Goal: Complete application form: Complete application form

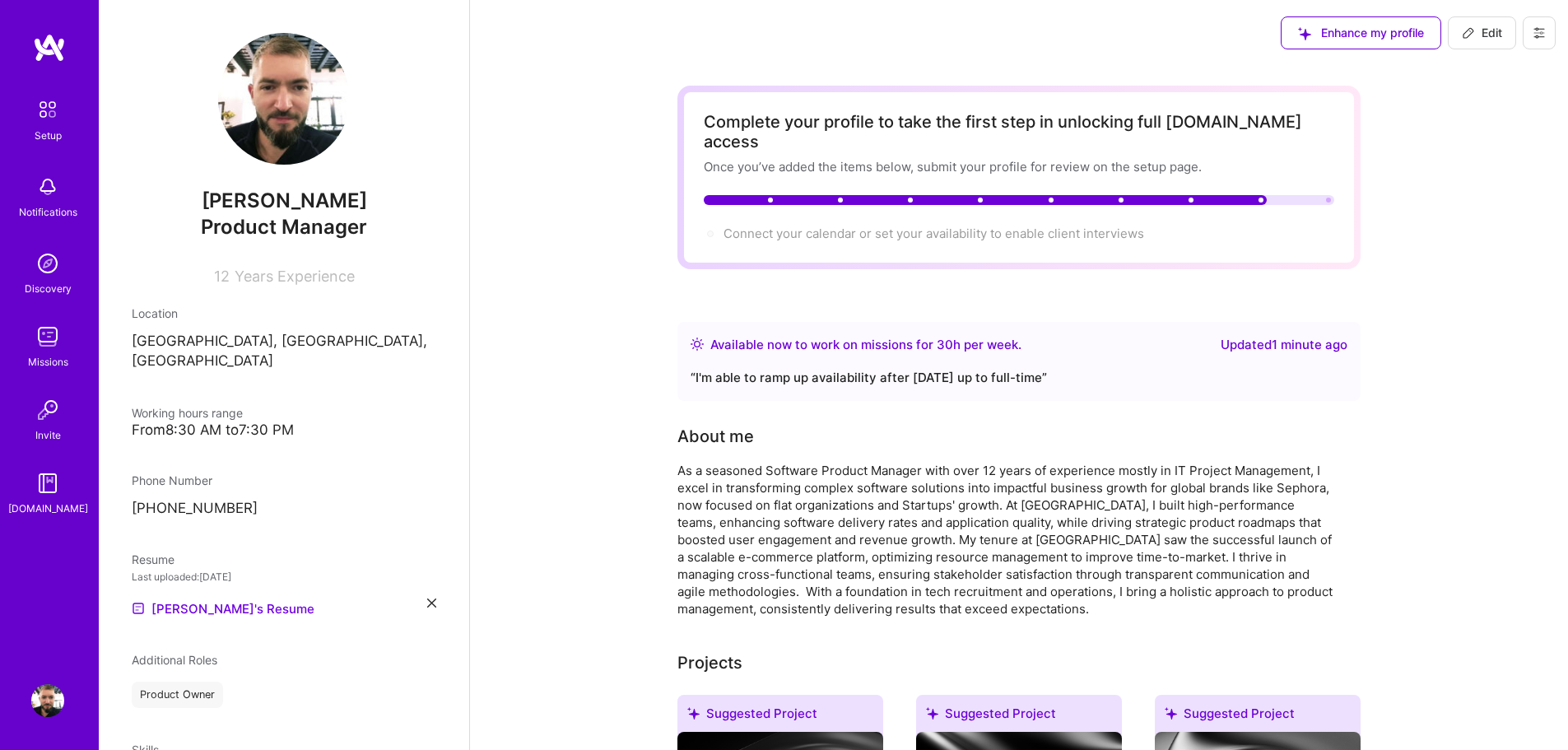
click at [52, 39] on img at bounding box center [49, 47] width 33 height 29
click at [47, 260] on img at bounding box center [47, 263] width 33 height 33
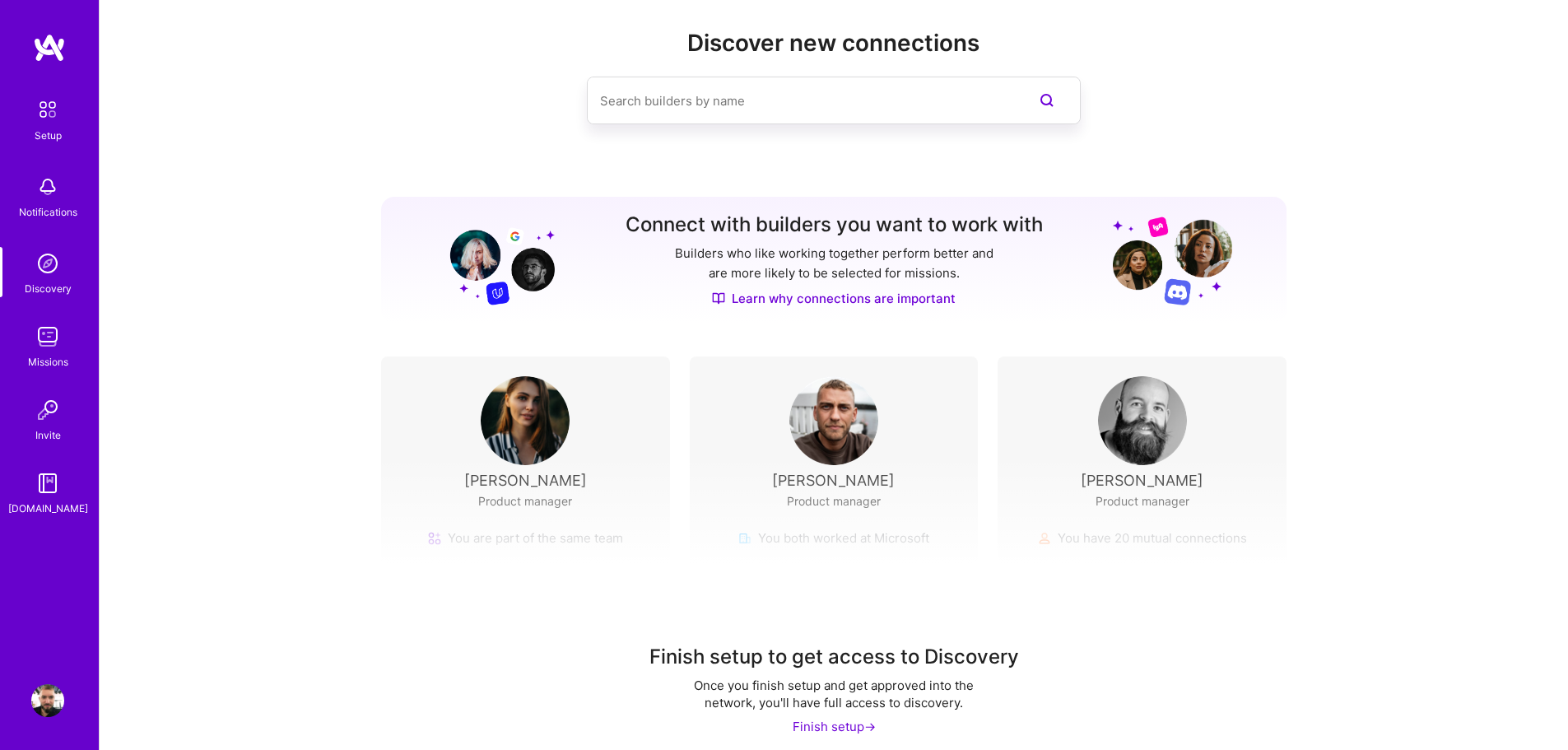
scroll to position [37, 0]
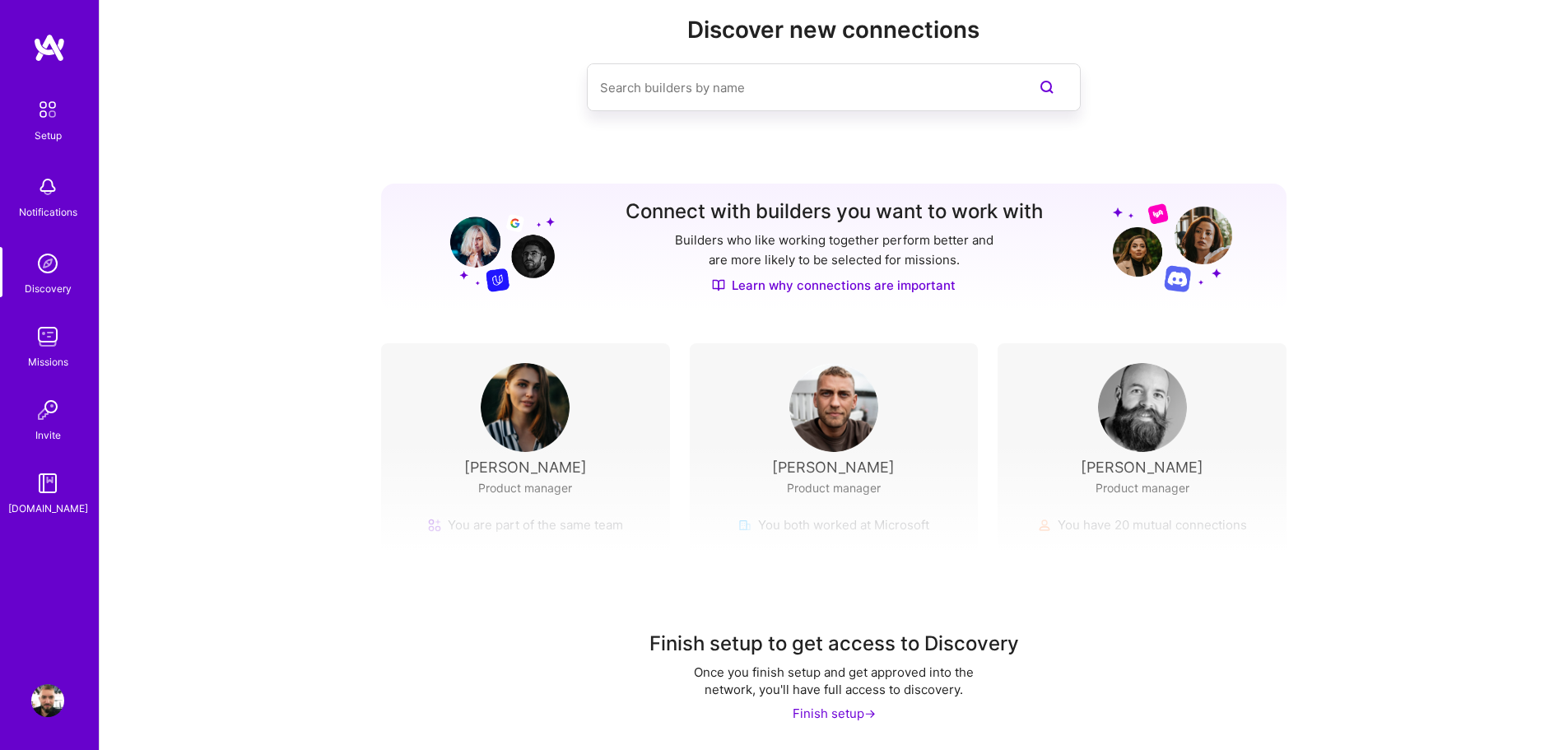
click at [48, 106] on img at bounding box center [47, 109] width 35 height 35
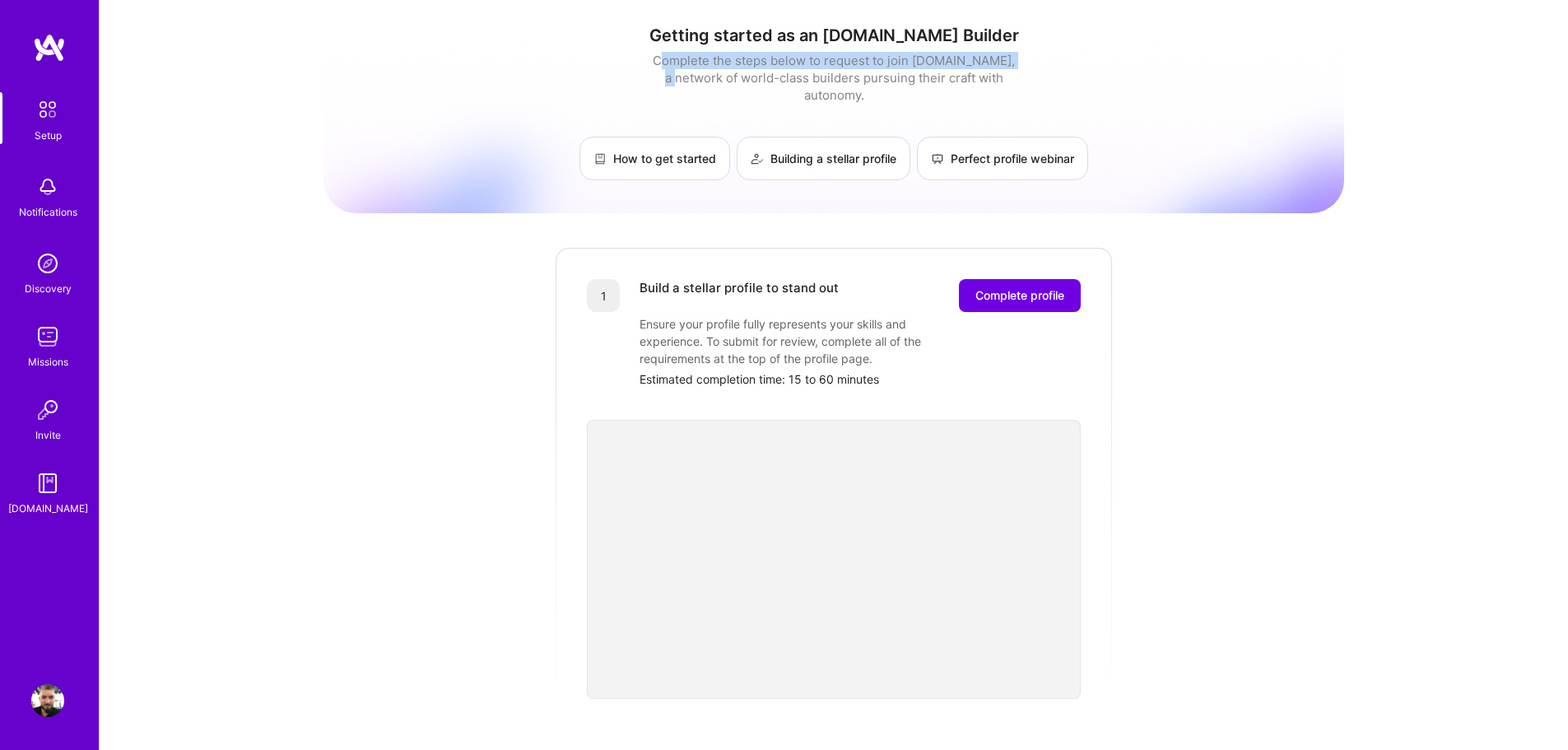
drag, startPoint x: 656, startPoint y: 61, endPoint x: 1020, endPoint y: 62, distance: 364.0
click at [1020, 62] on div "Getting started as an A.Team Builder Complete the steps below to request to joi…" at bounding box center [834, 103] width 1020 height 154
drag, startPoint x: 777, startPoint y: 61, endPoint x: 1038, endPoint y: 57, distance: 261.0
click at [1038, 57] on div "Getting started as an A.Team Builder Complete the steps below to request to joi…" at bounding box center [834, 103] width 1020 height 154
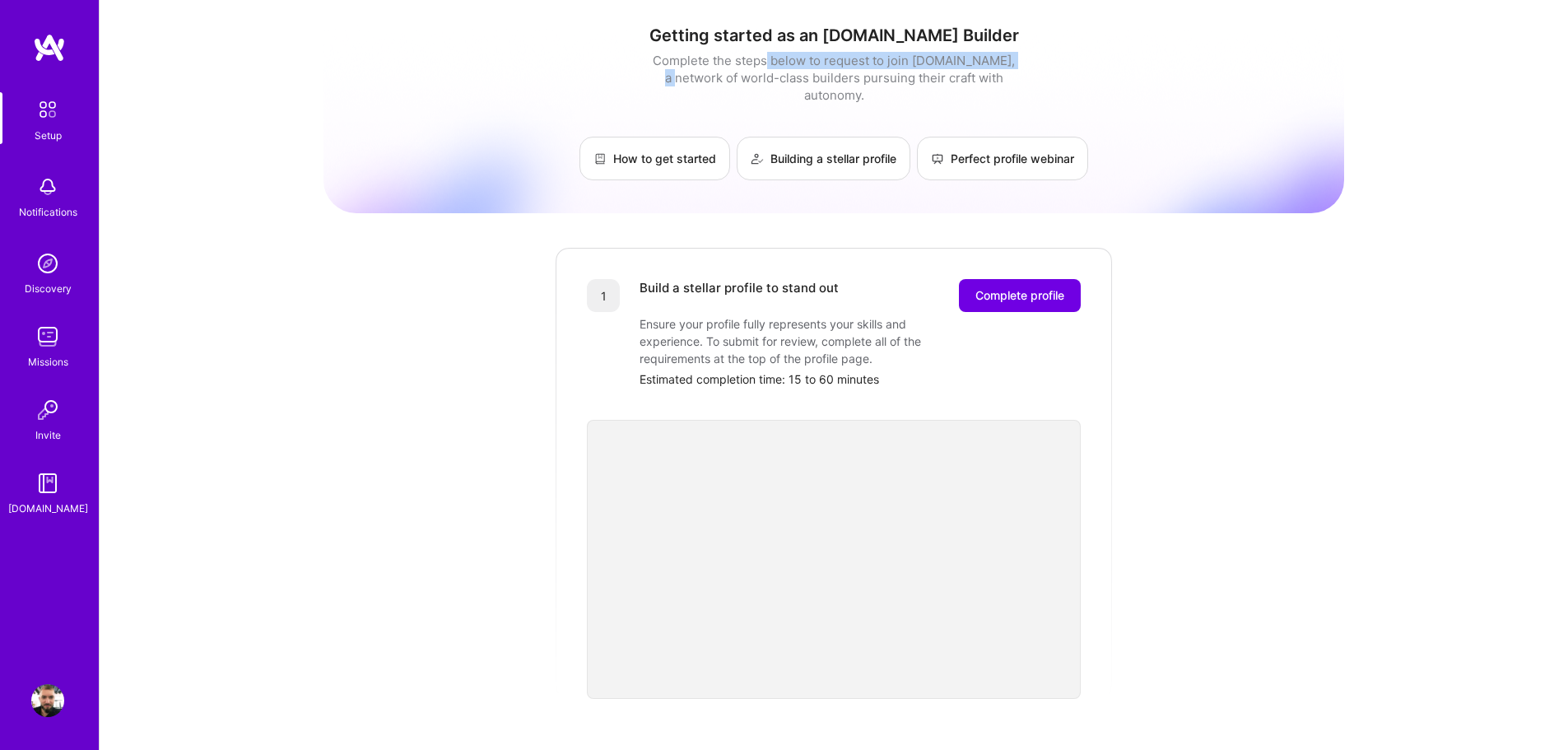
click at [1038, 57] on div "Getting started as an A.Team Builder Complete the steps below to request to joi…" at bounding box center [834, 103] width 1020 height 154
drag, startPoint x: 849, startPoint y: 62, endPoint x: 1068, endPoint y: 71, distance: 219.2
click at [1068, 71] on div "Getting started as an A.Team Builder Complete the steps below to request to joi…" at bounding box center [834, 103] width 1020 height 154
click at [1025, 287] on span "Complete profile" at bounding box center [1019, 295] width 89 height 16
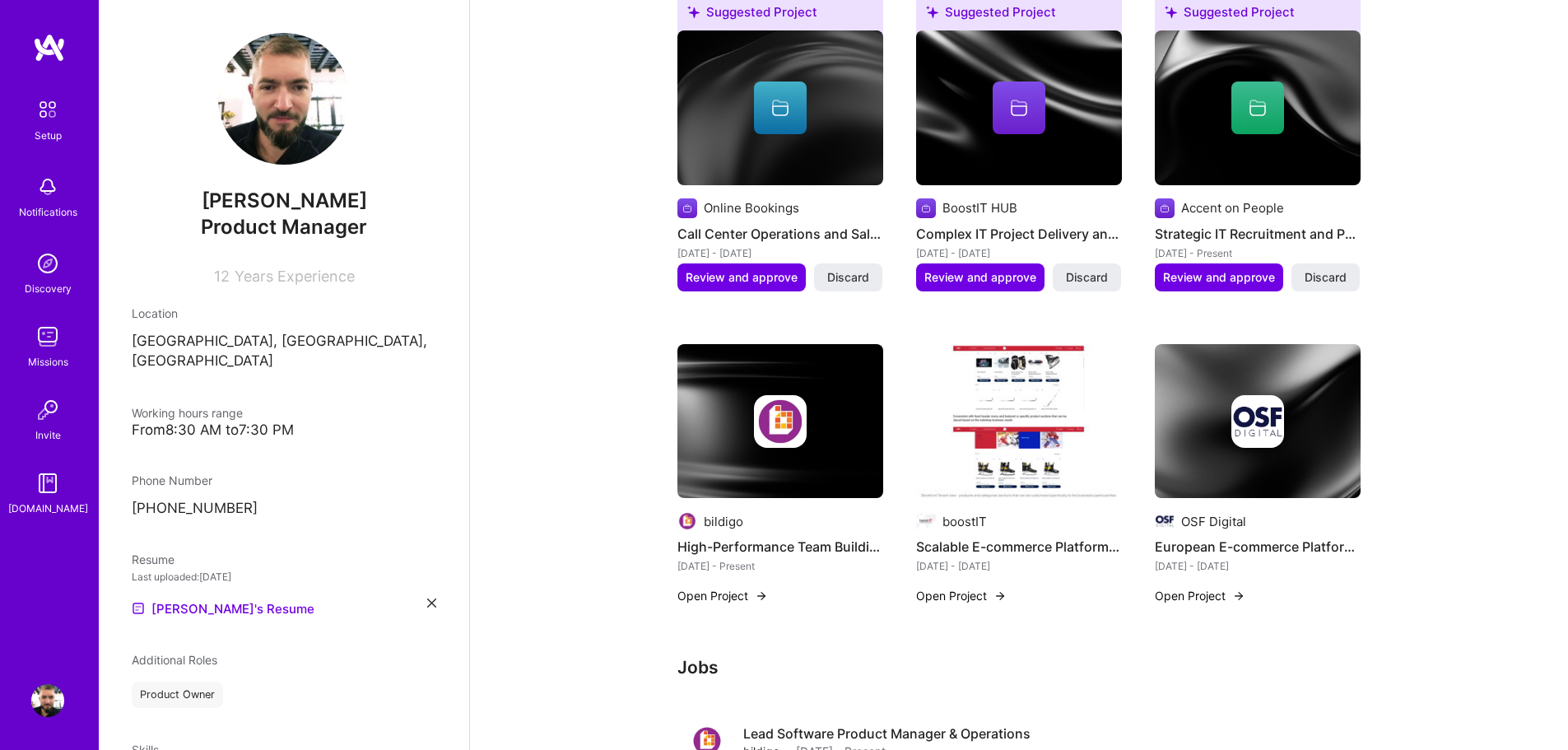
scroll to position [576, 0]
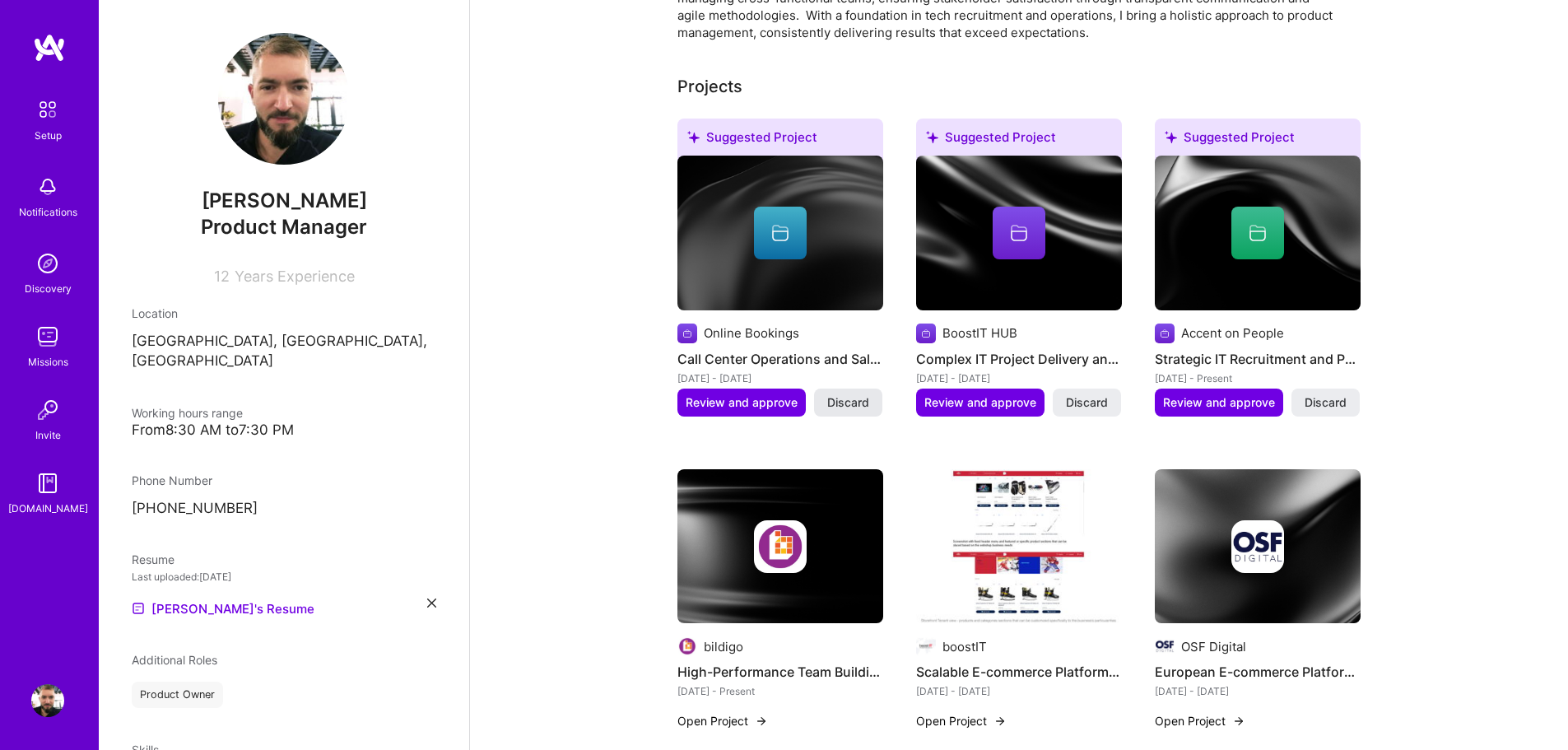
click at [859, 394] on span "Discard" at bounding box center [847, 402] width 42 height 16
click at [1085, 394] on span "Discard" at bounding box center [1086, 402] width 42 height 16
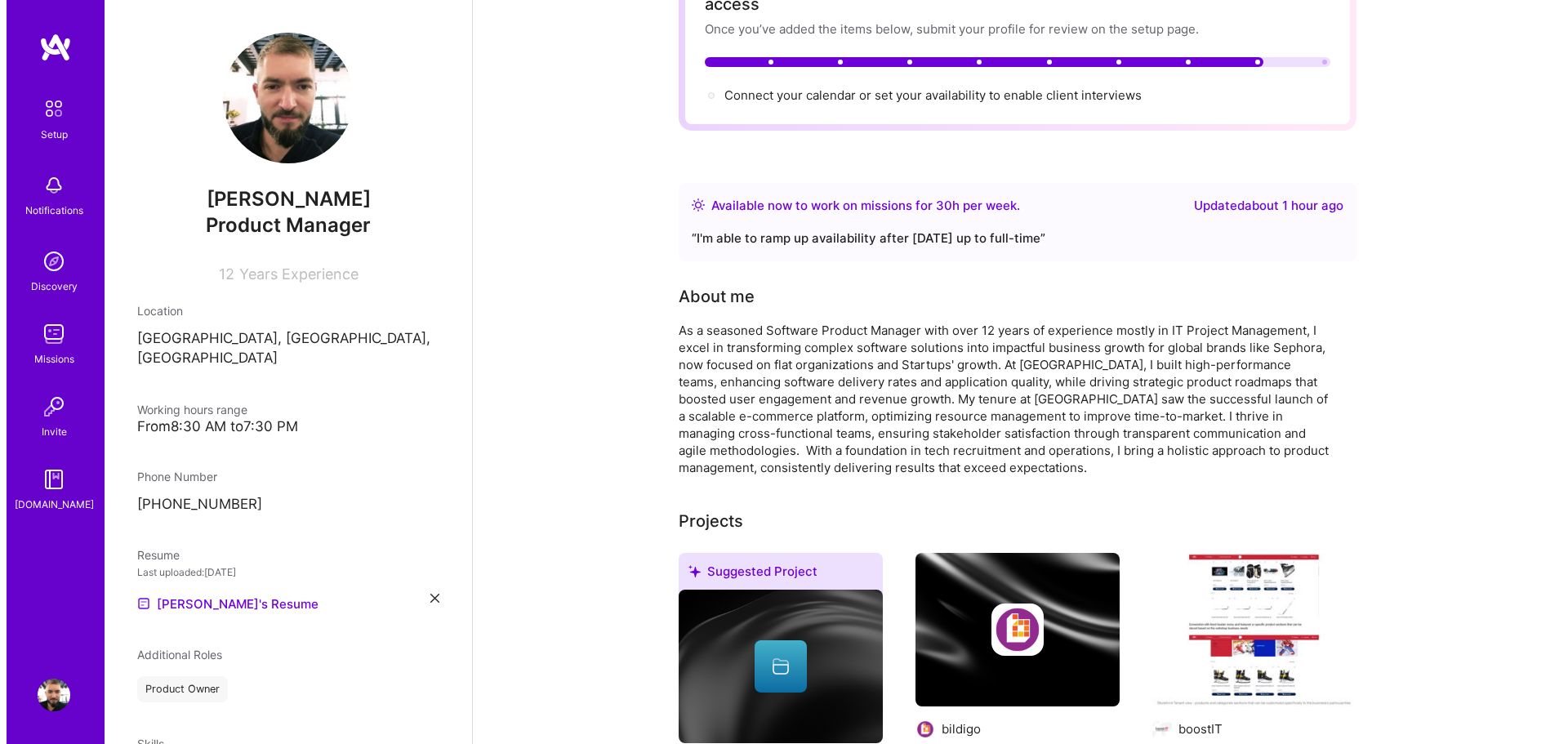
scroll to position [0, 0]
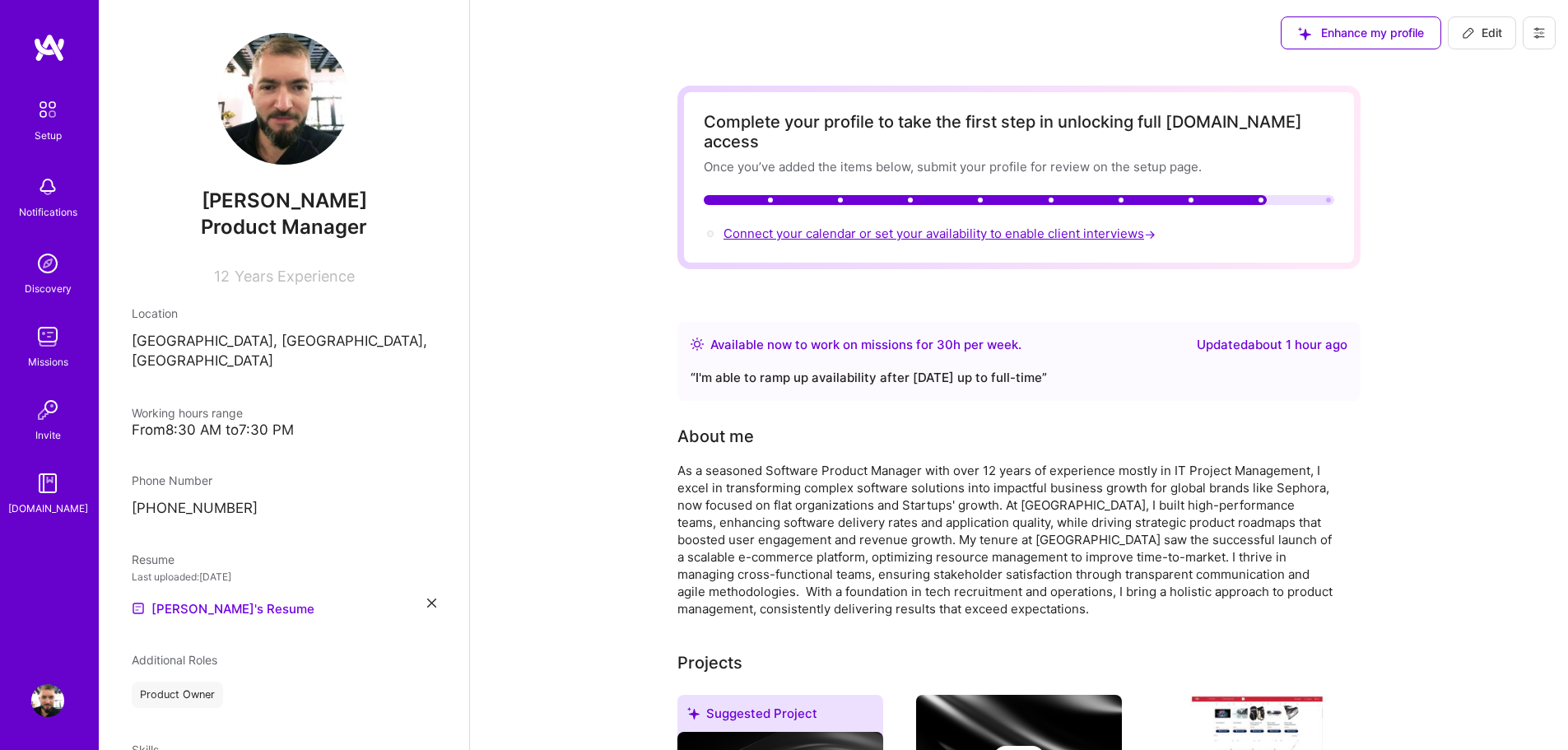
click at [966, 226] on span "Connect your calendar or set your availability to enable client interviews →" at bounding box center [941, 234] width 435 height 16
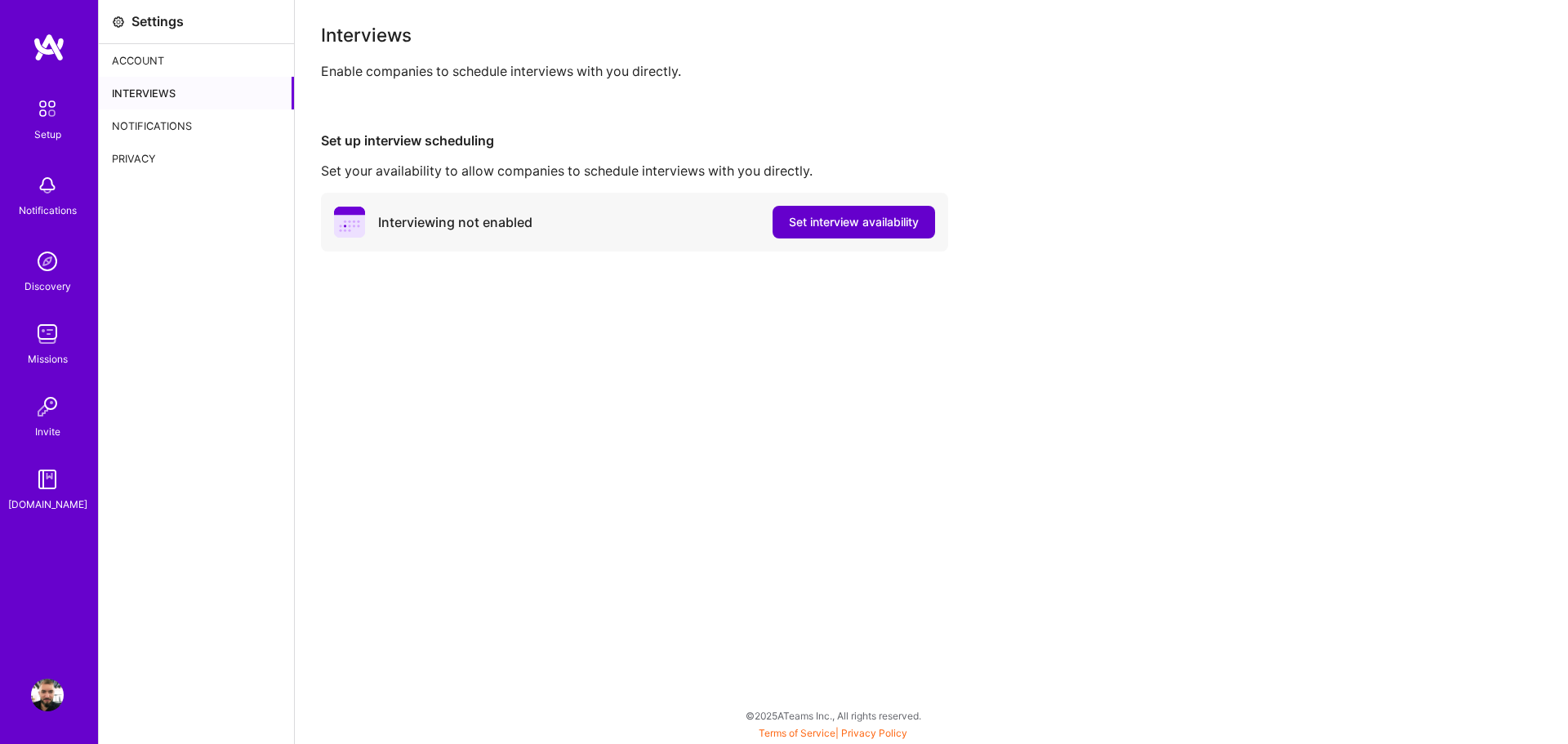
click at [875, 221] on span "Set interview availability" at bounding box center [853, 222] width 130 height 16
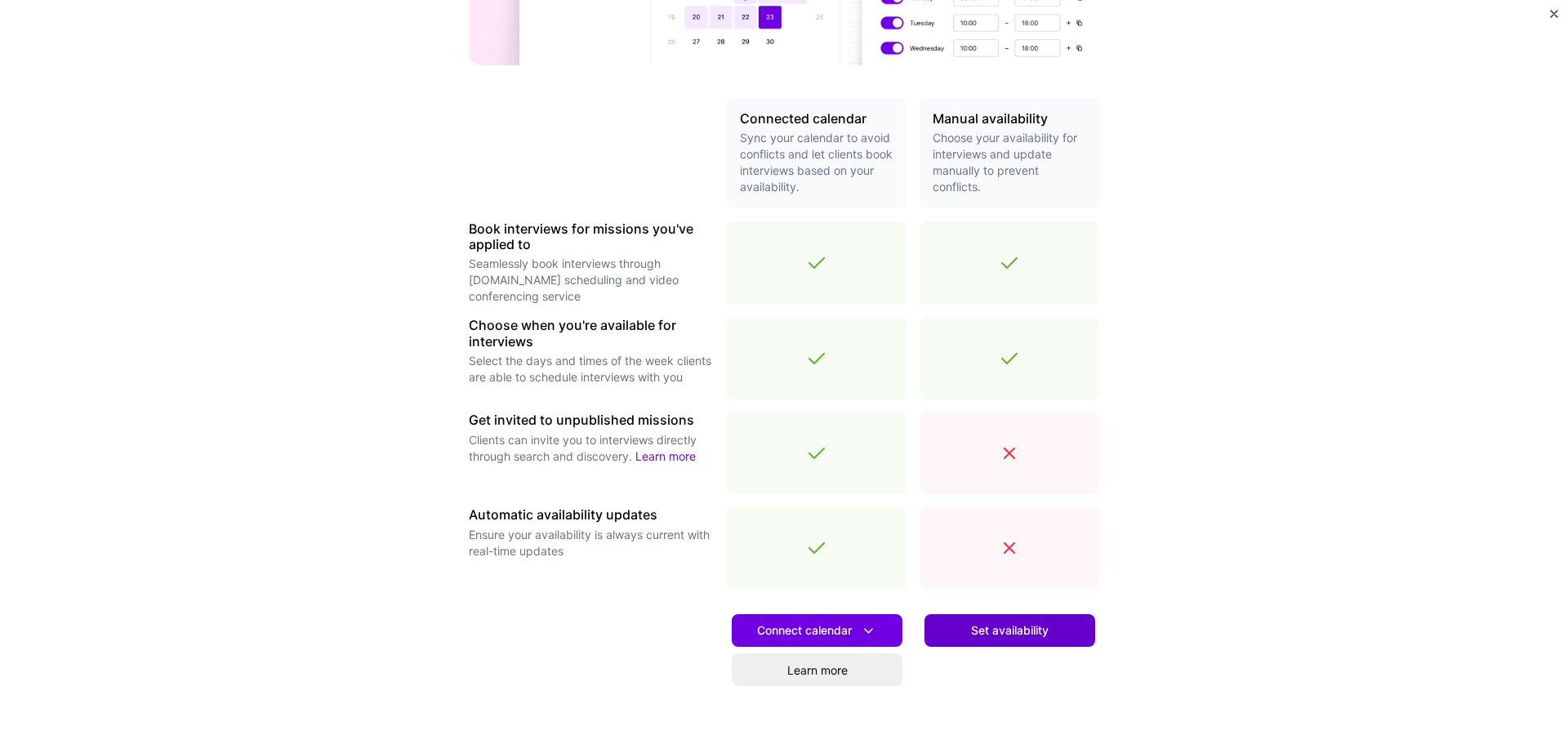
scroll to position [400, 0]
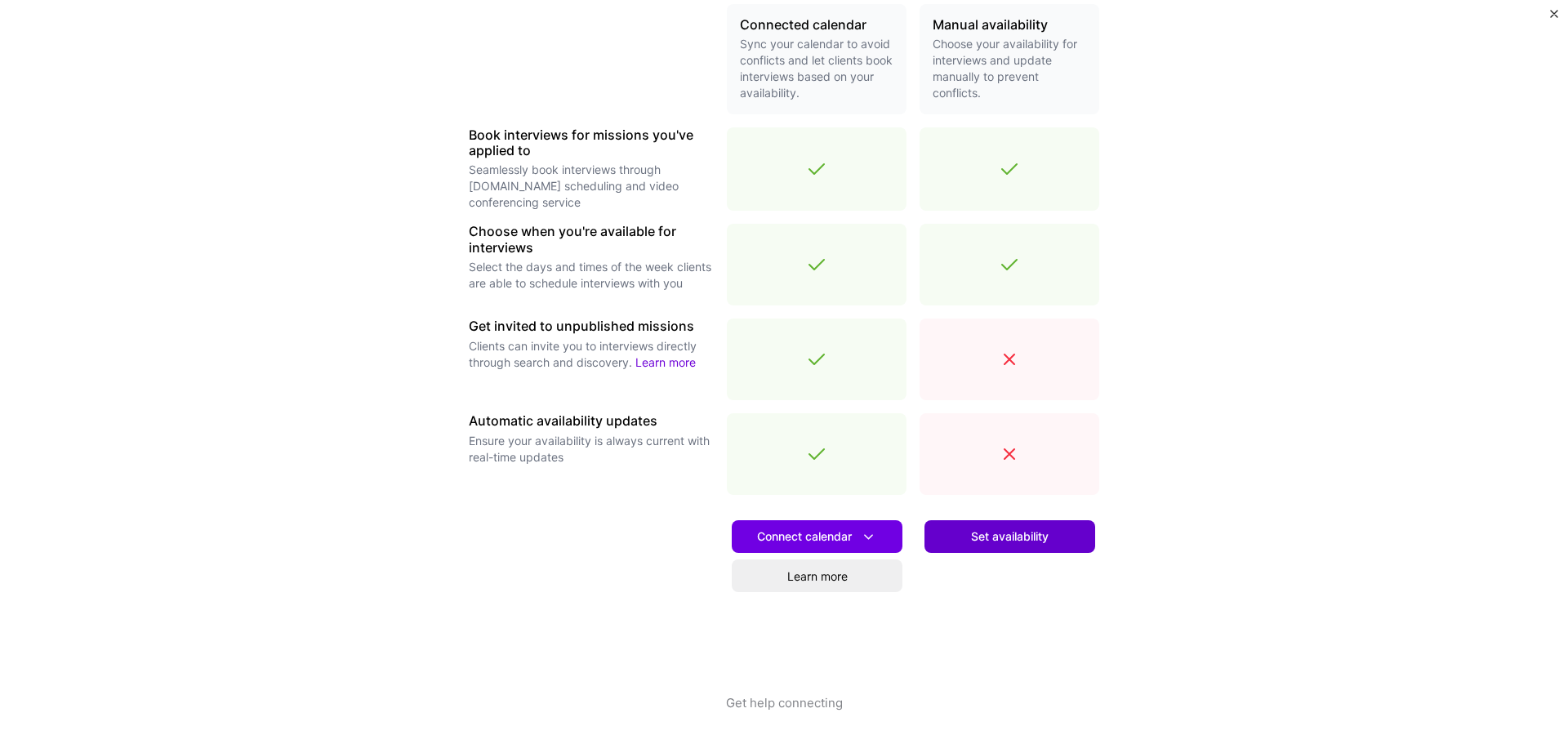
click at [998, 541] on span "Set availability" at bounding box center [1010, 536] width 78 height 16
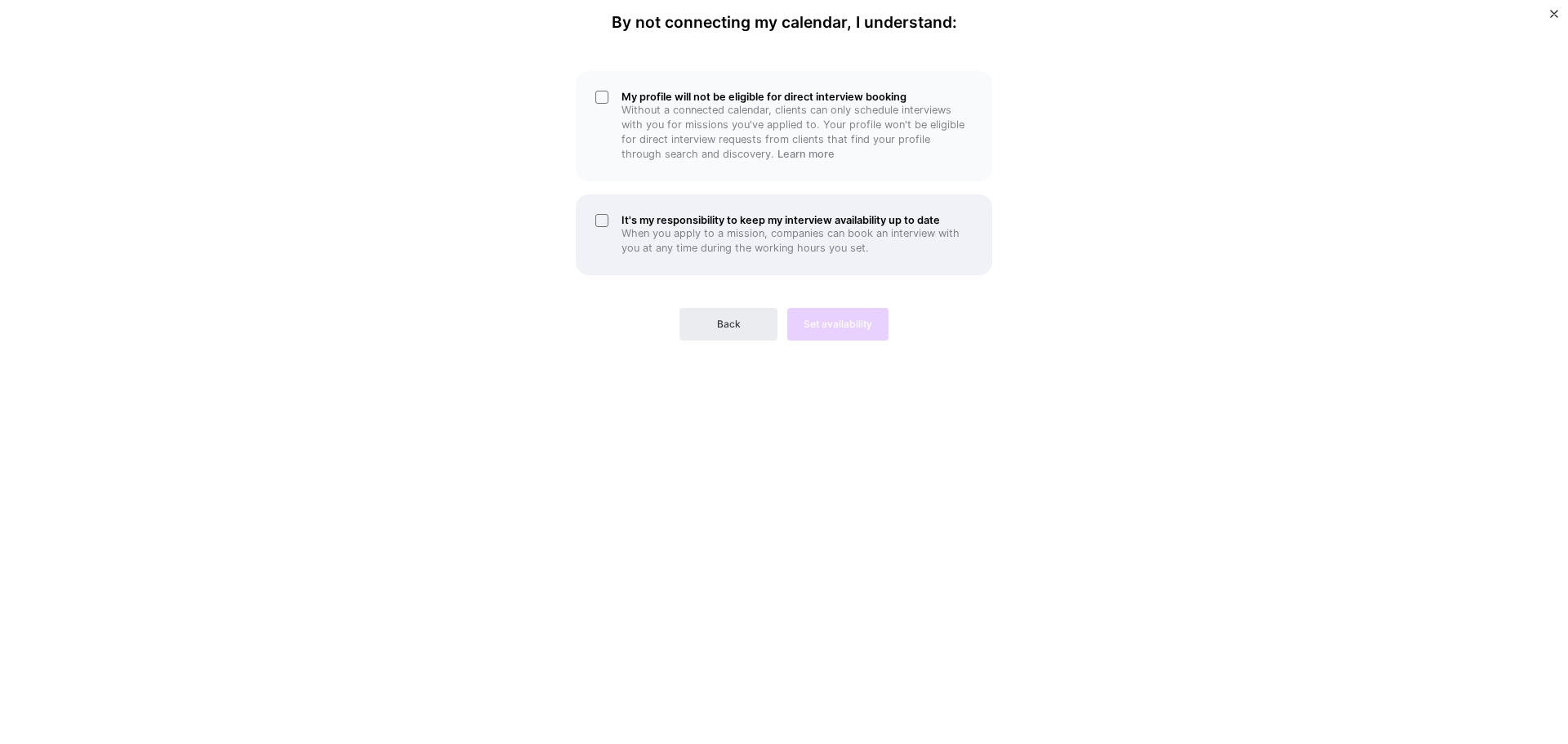
click at [602, 217] on div "It's my responsibility to keep my interview availability up to date When you ap…" at bounding box center [784, 234] width 417 height 81
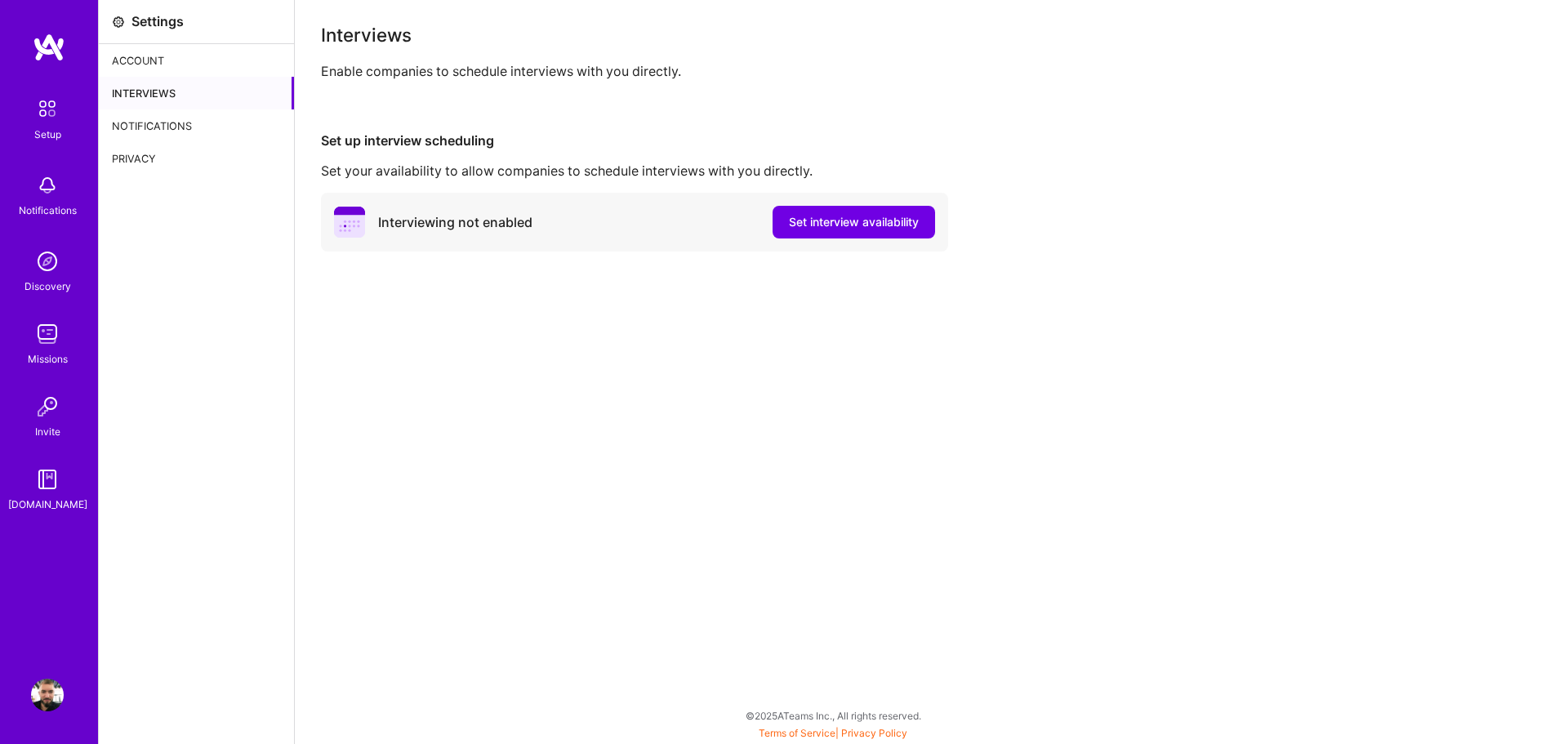
click at [512, 225] on div "Interviewing not enabled" at bounding box center [455, 222] width 154 height 17
click at [559, 220] on div "Interviewing not enabled Set interview availability" at bounding box center [634, 222] width 627 height 58
click at [875, 223] on span "Set interview availability" at bounding box center [853, 222] width 130 height 16
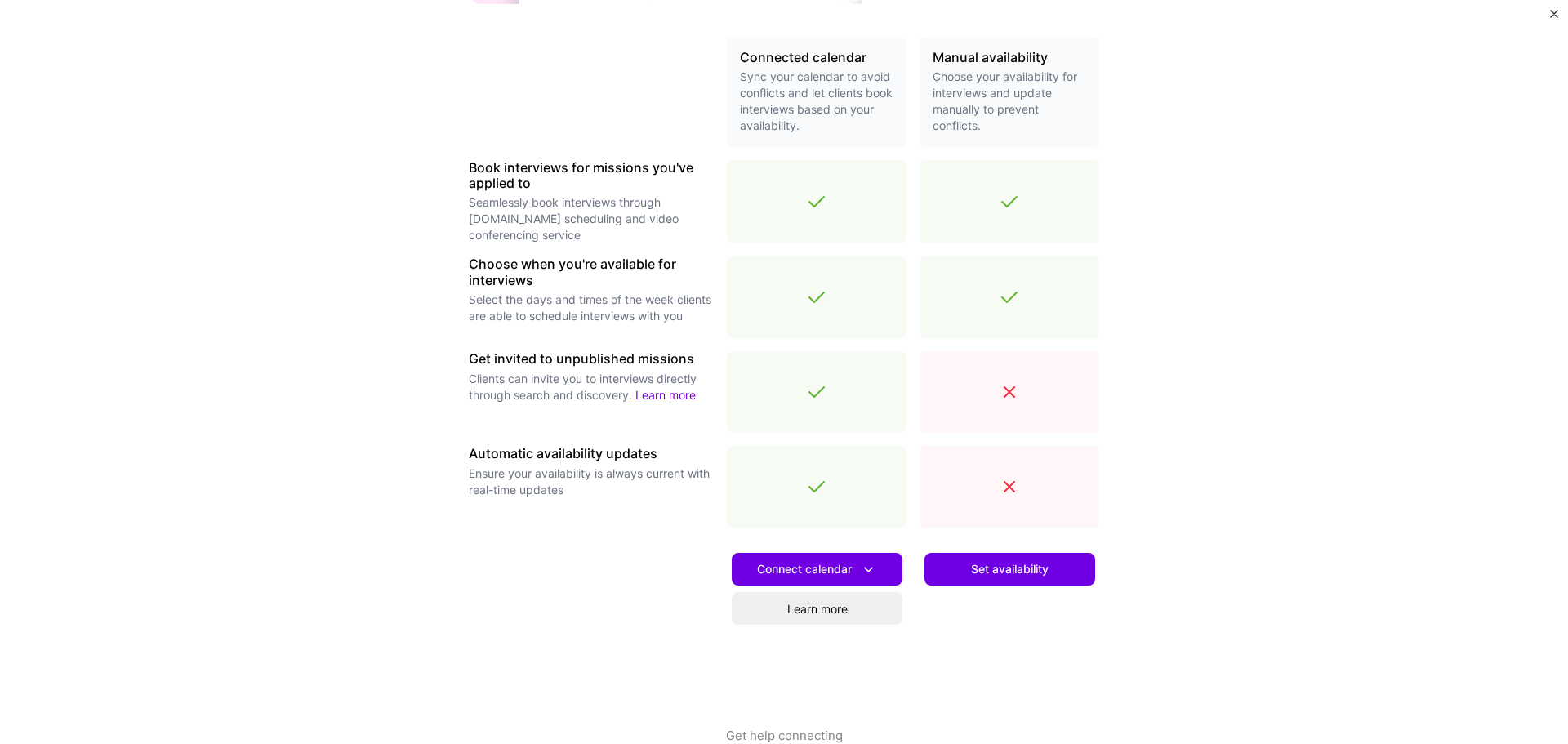
scroll to position [400, 0]
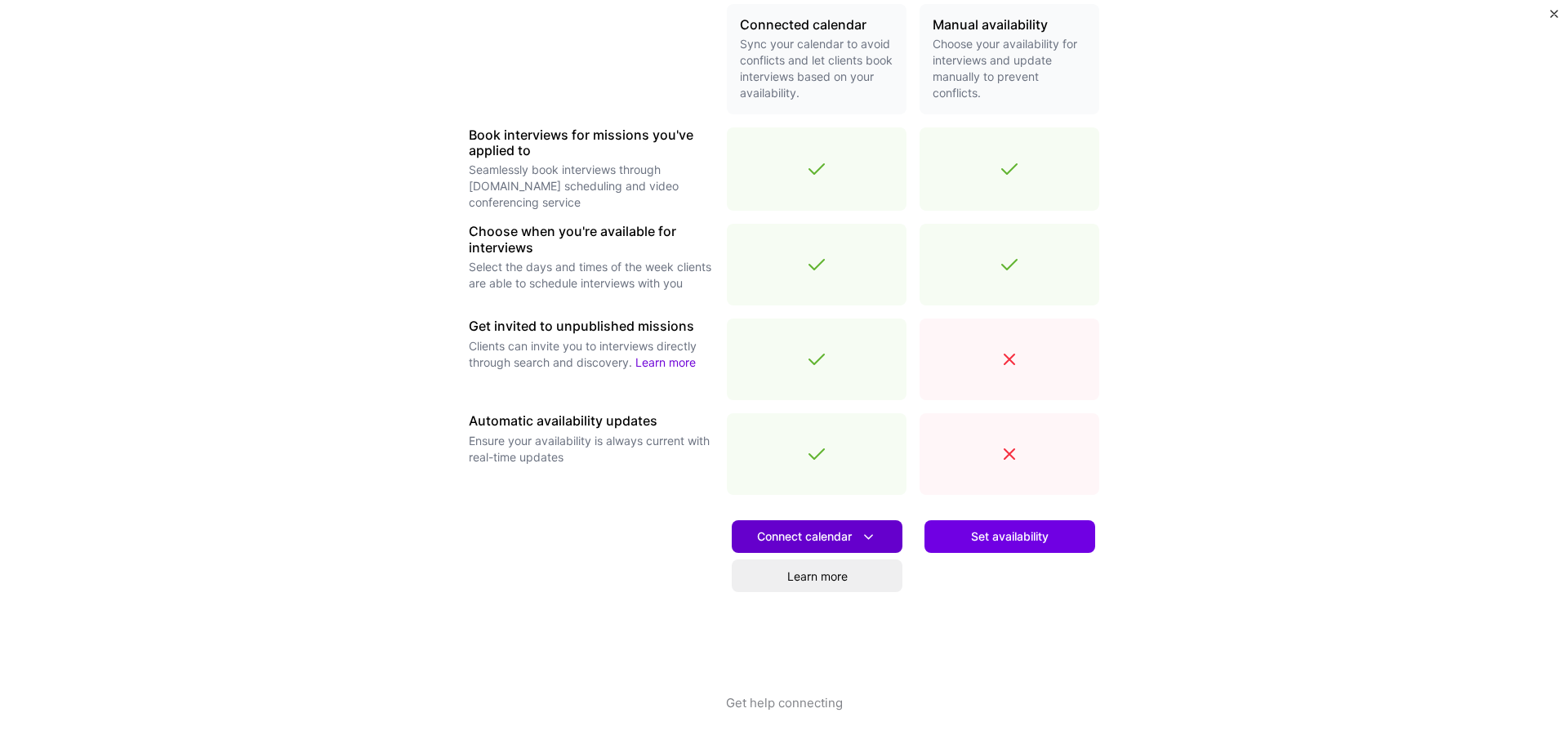
click at [863, 535] on icon at bounding box center [868, 536] width 17 height 17
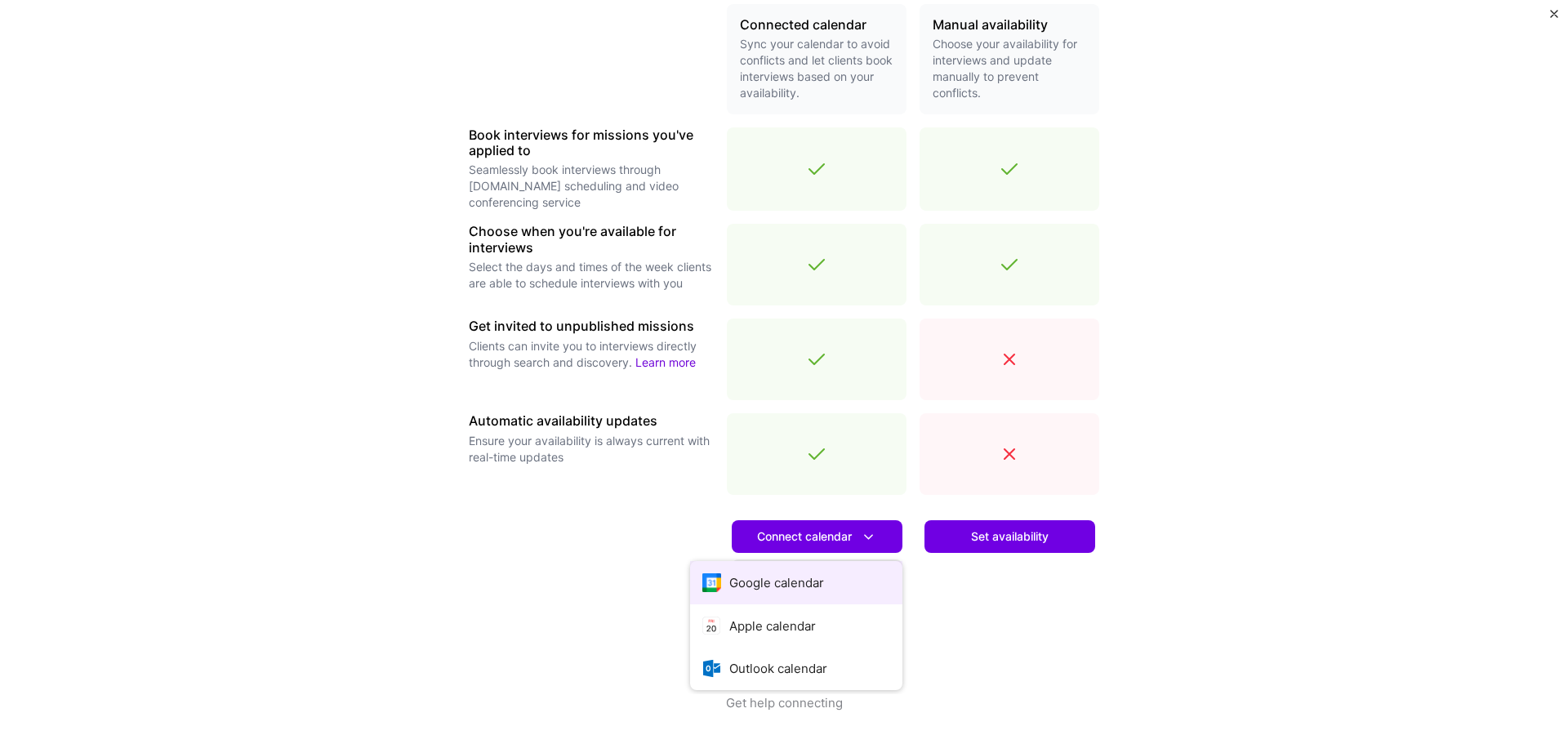
click at [799, 590] on button "Google calendar" at bounding box center [796, 582] width 212 height 43
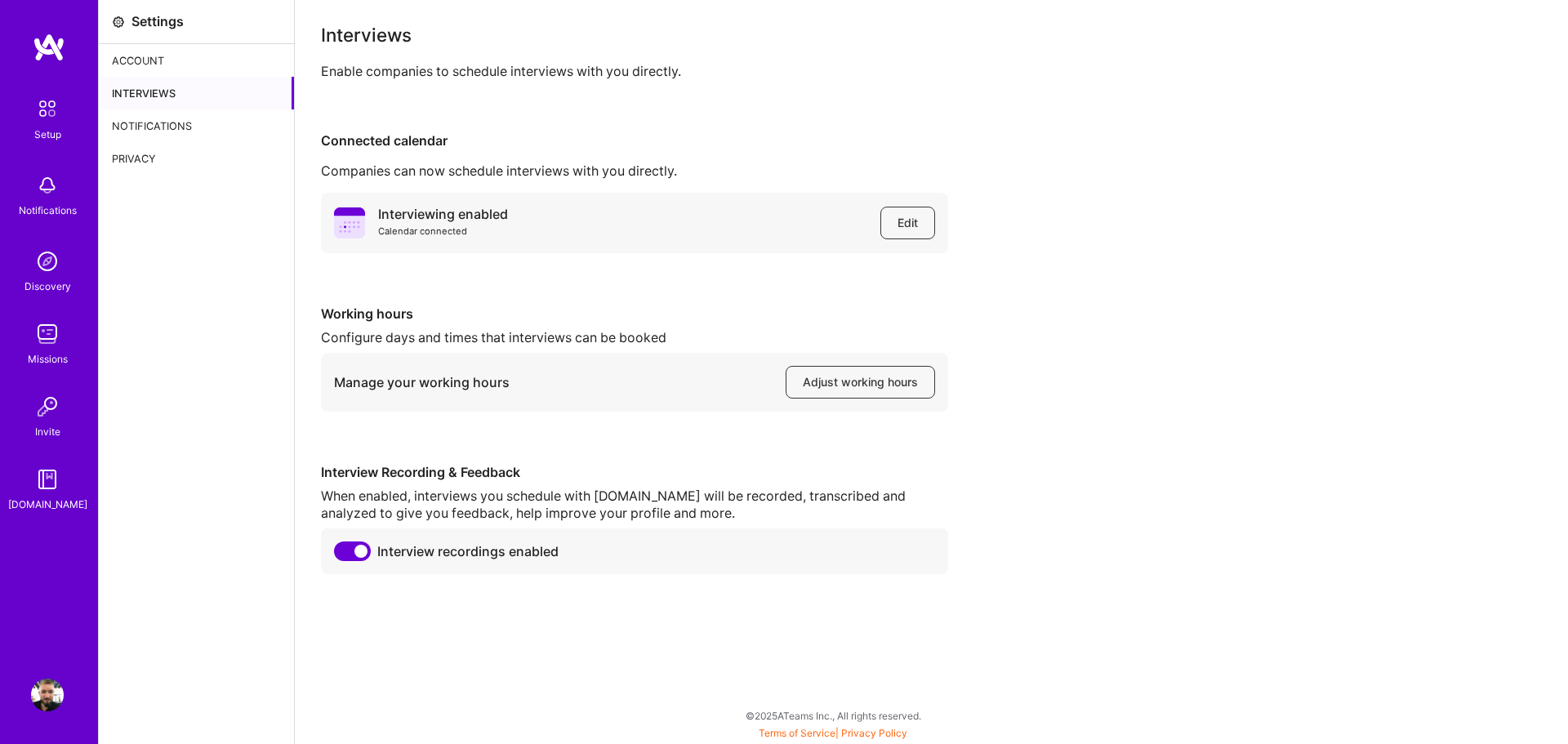
click at [135, 95] on div "Interviews" at bounding box center [196, 93] width 196 height 33
click at [50, 118] on img at bounding box center [47, 108] width 35 height 35
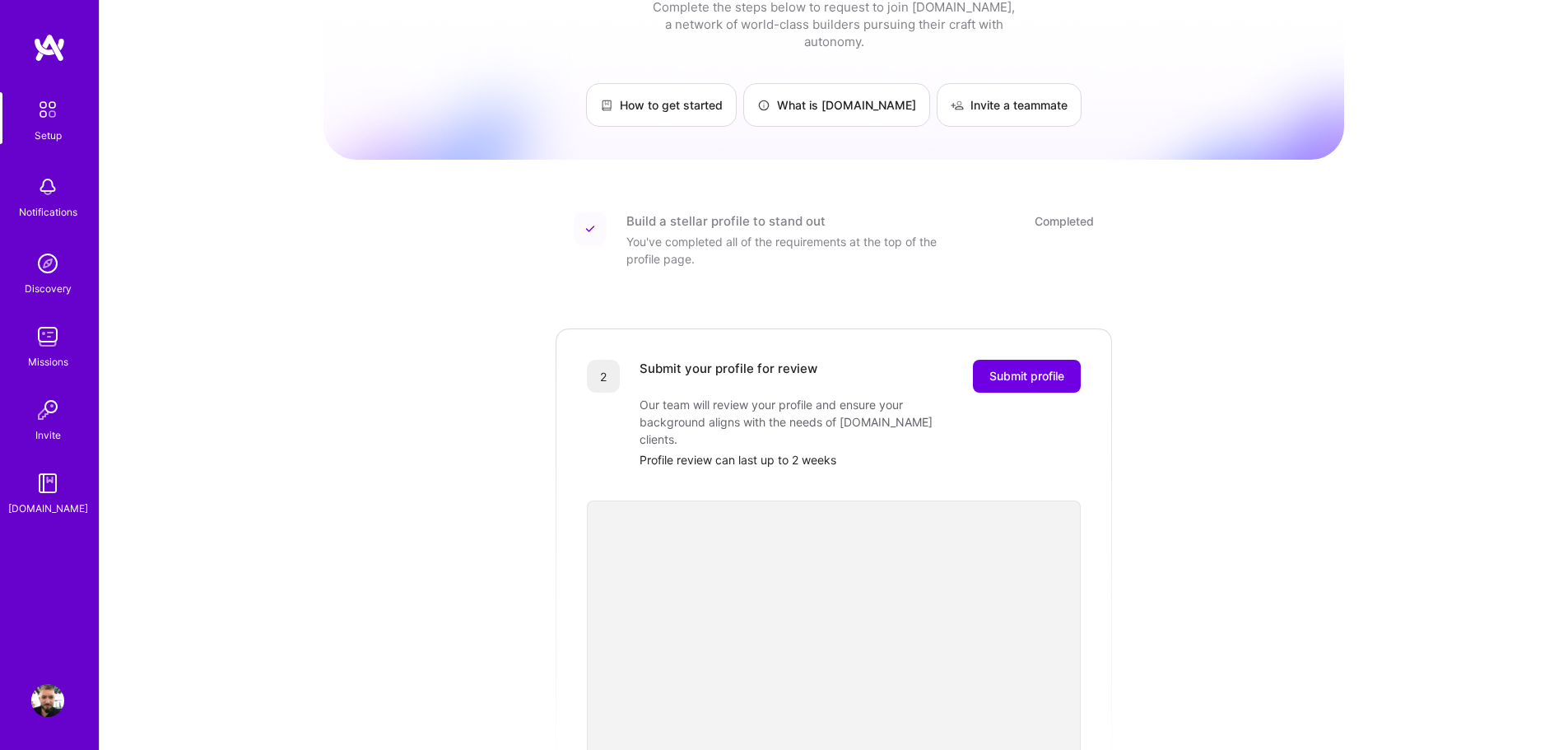
scroll to position [82, 0]
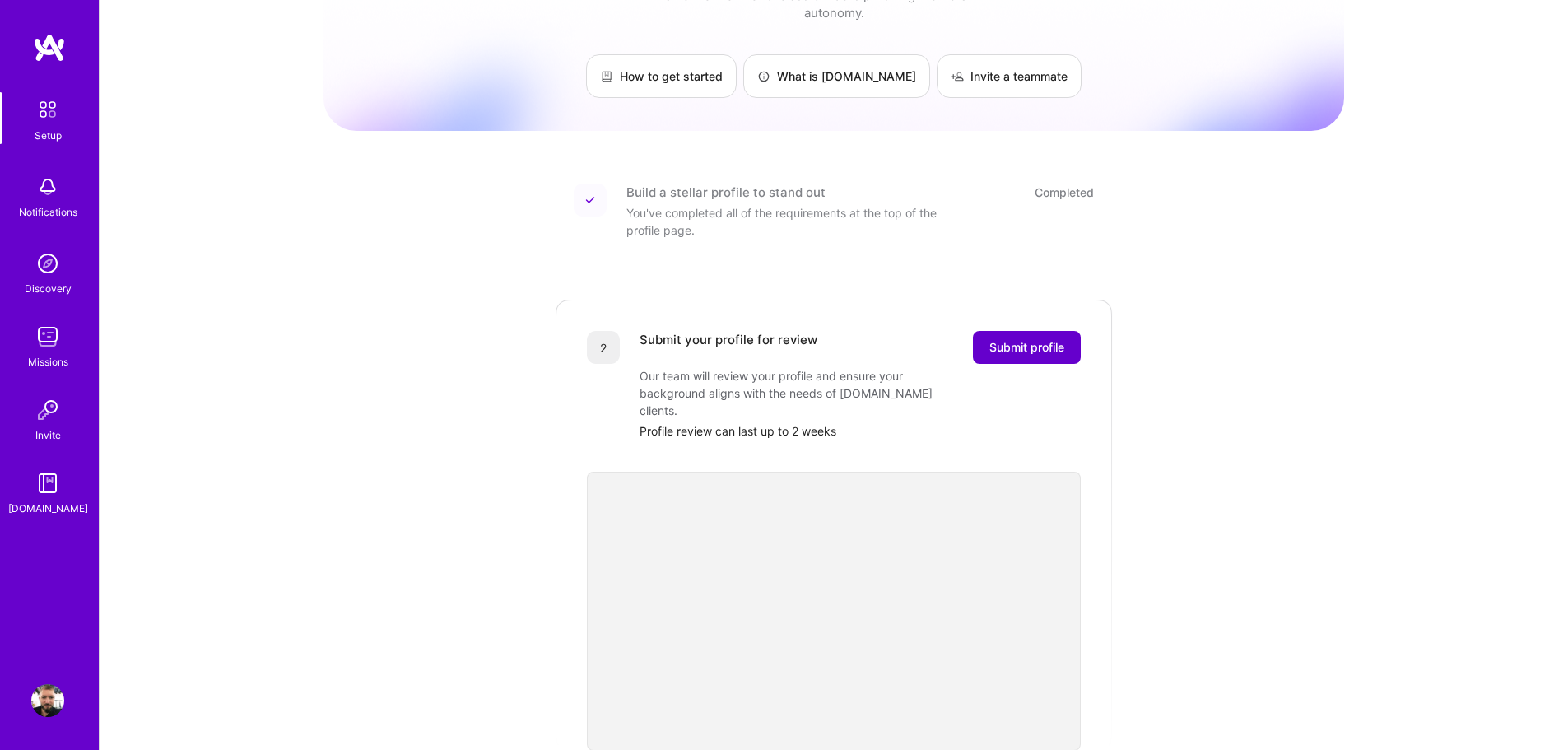
click at [1019, 339] on span "Submit profile" at bounding box center [1027, 347] width 75 height 16
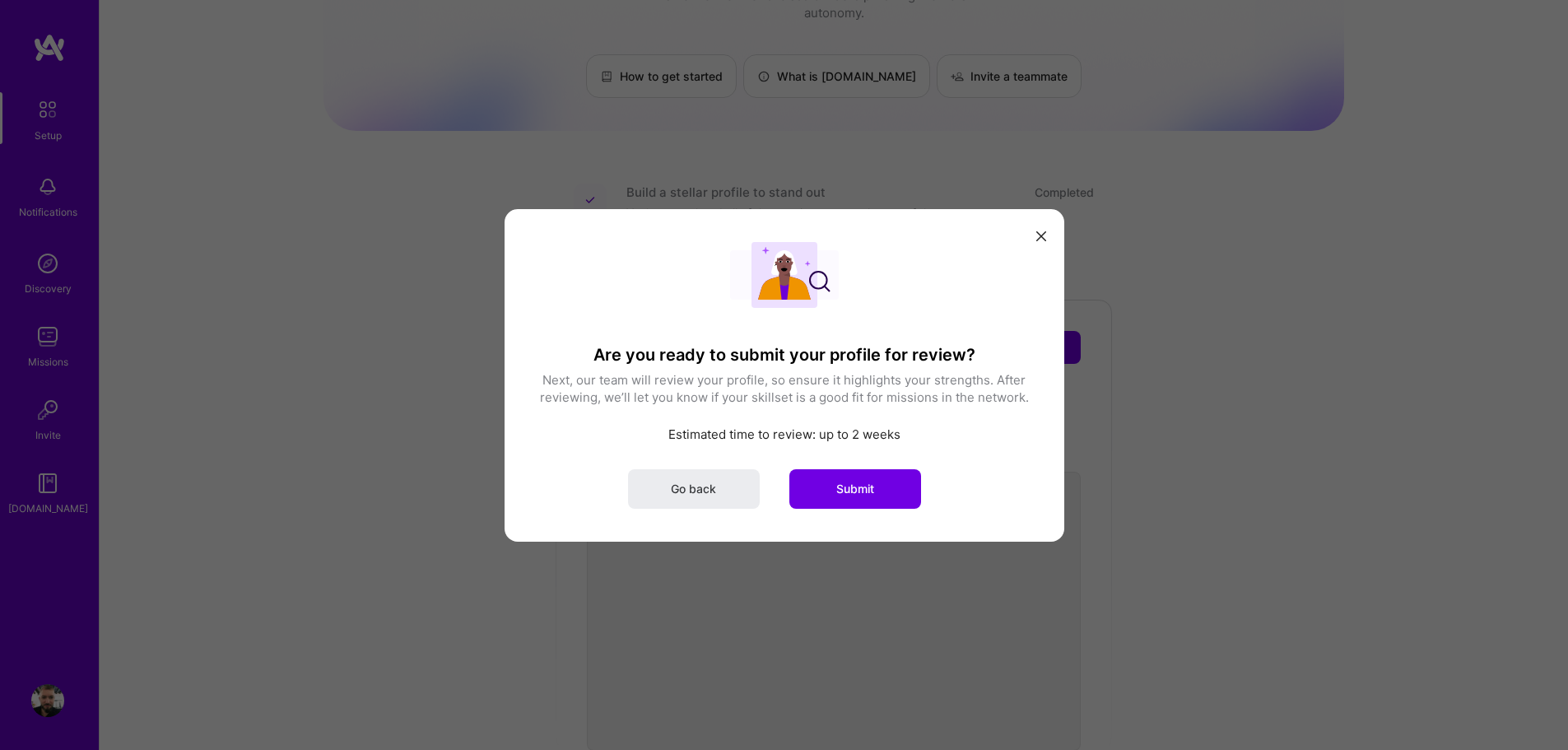
click at [1041, 237] on icon "modal" at bounding box center [1041, 235] width 10 height 10
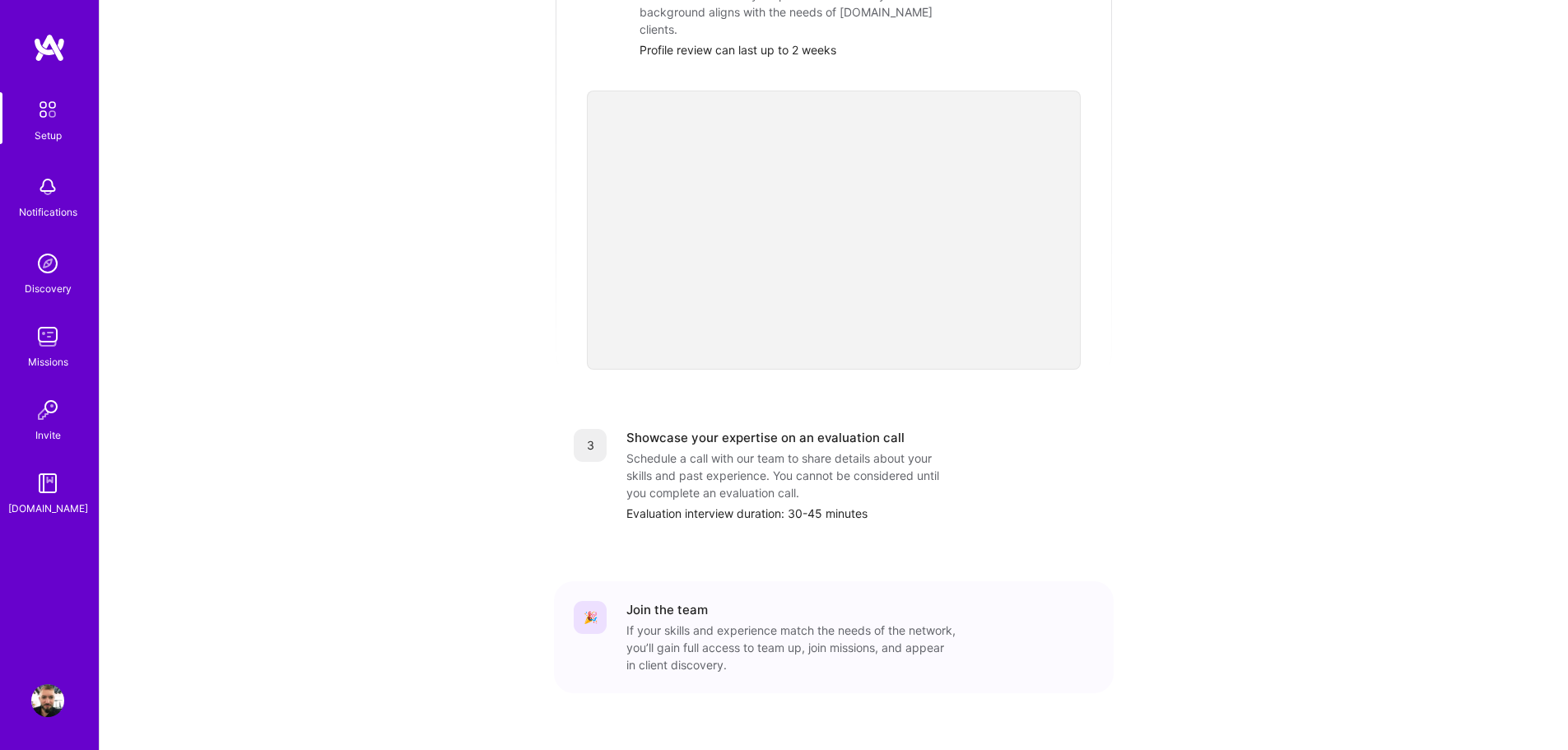
scroll to position [0, 0]
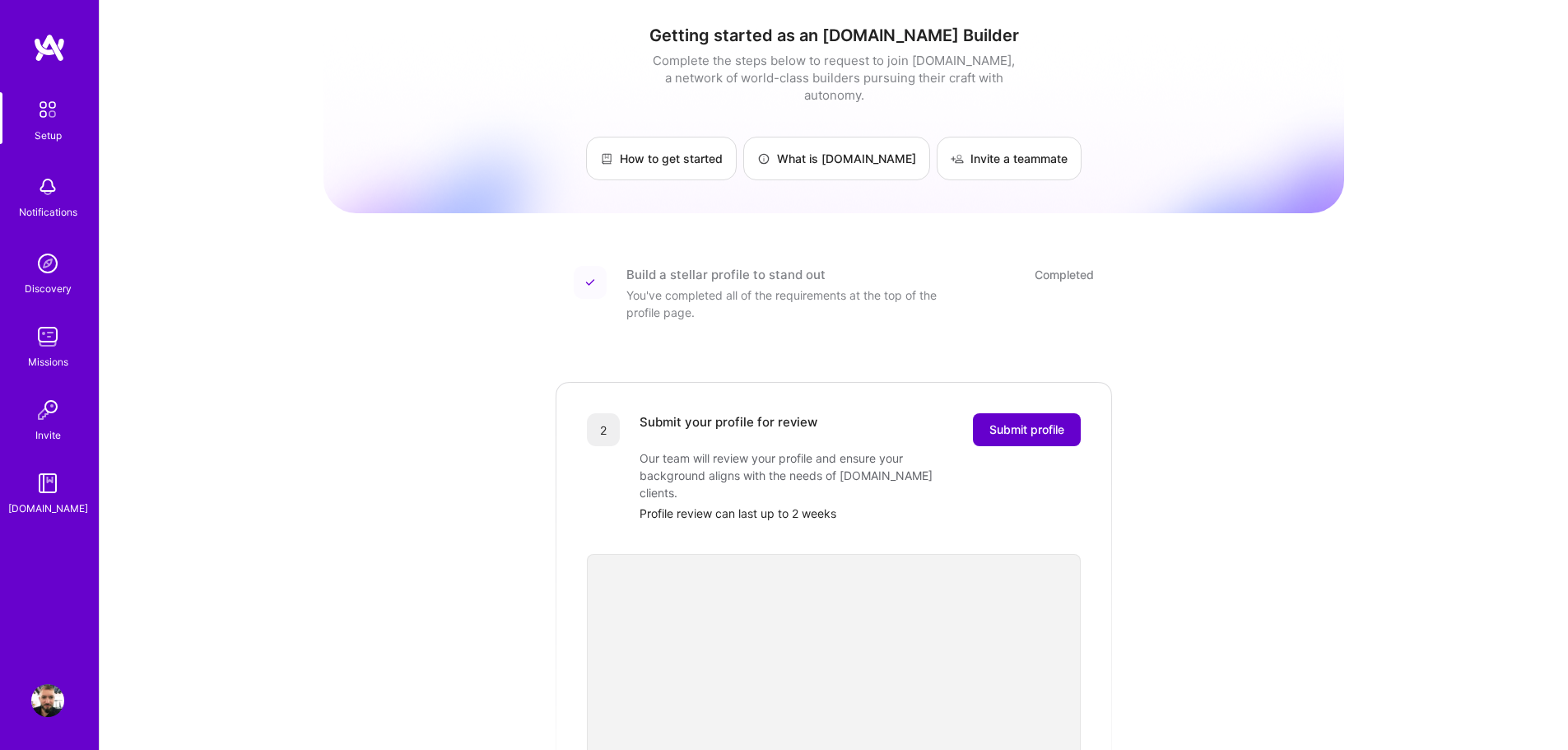
click at [1027, 421] on span "Submit profile" at bounding box center [1027, 429] width 75 height 16
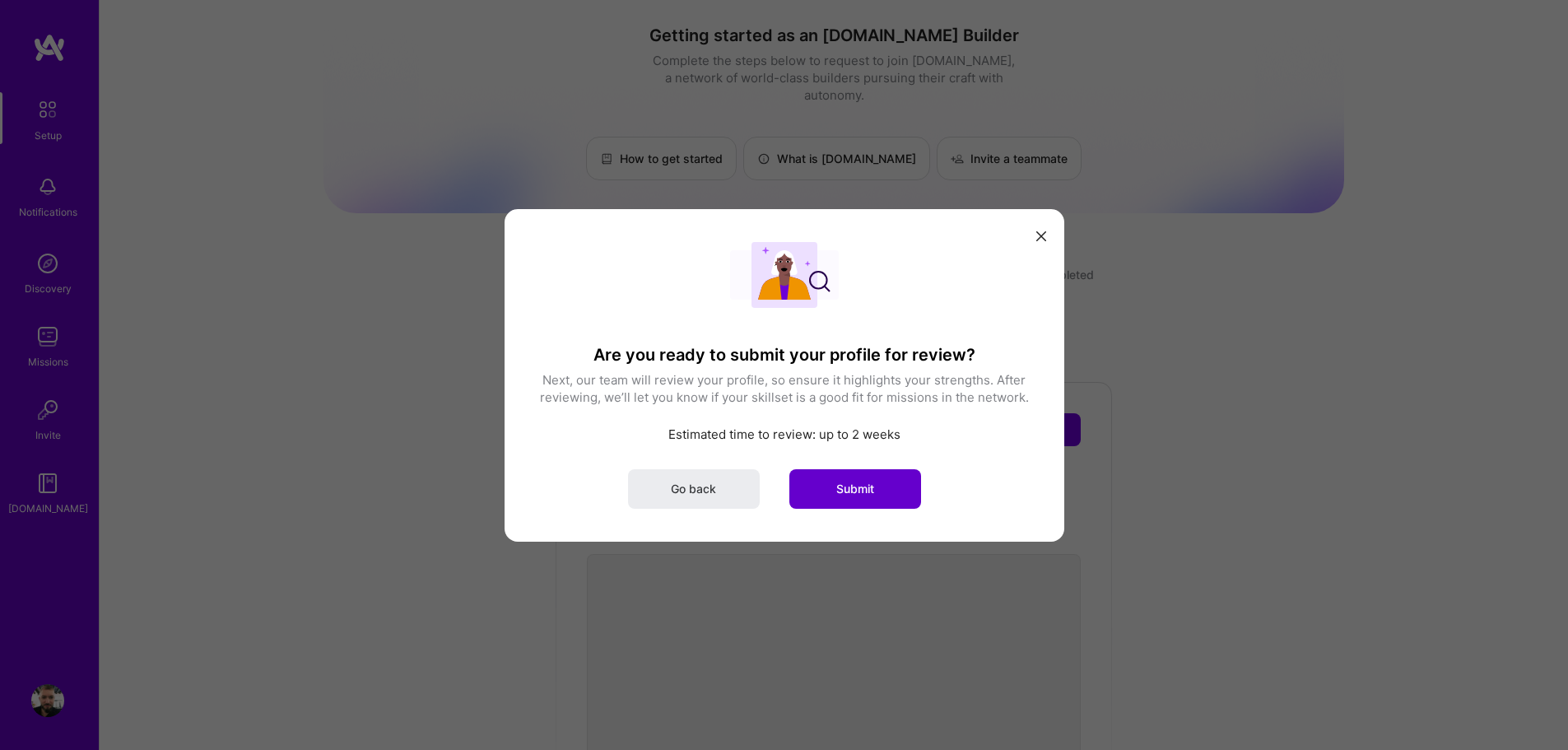
click at [862, 484] on span "Submit" at bounding box center [854, 488] width 37 height 16
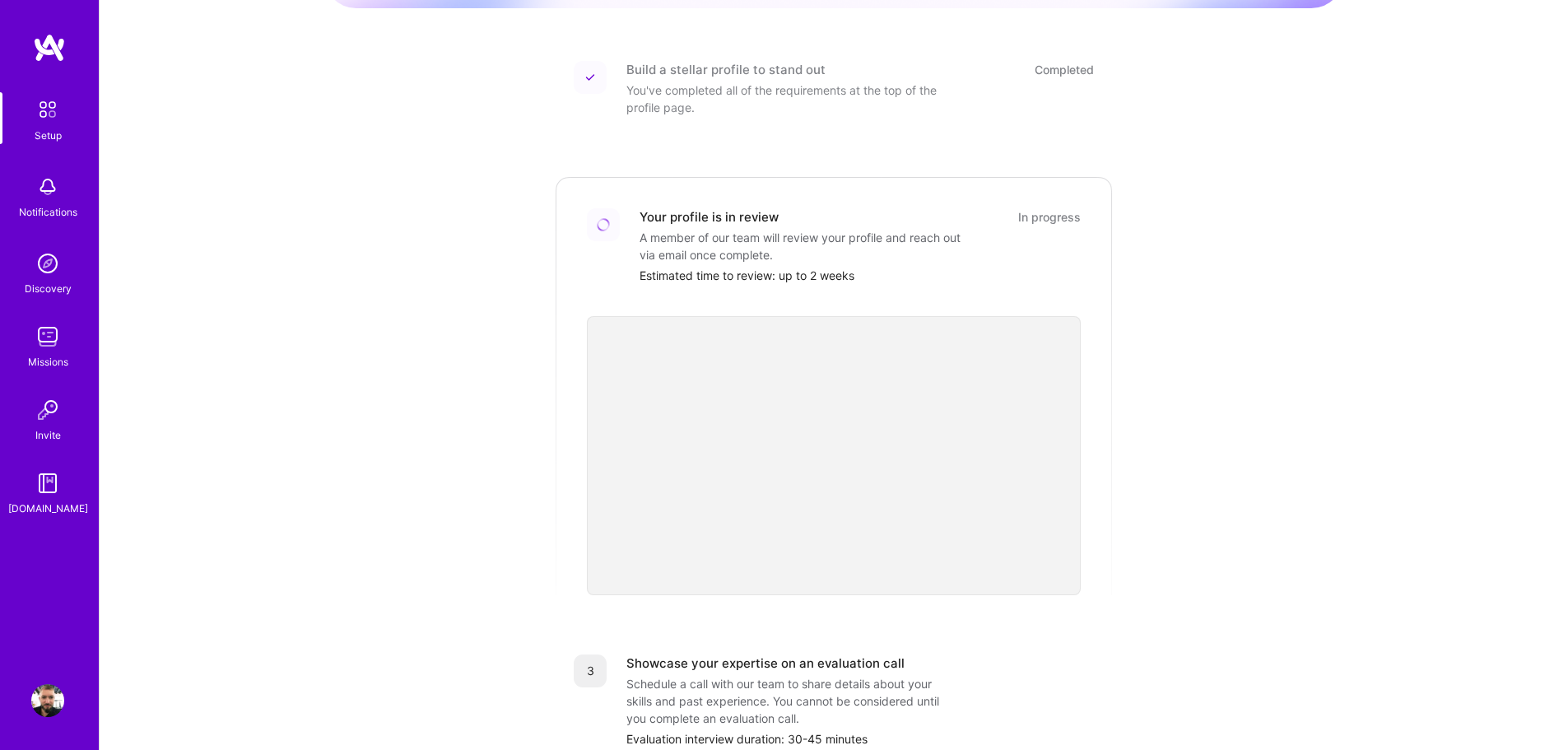
scroll to position [37, 0]
